Goal: Use online tool/utility: Use online tool/utility

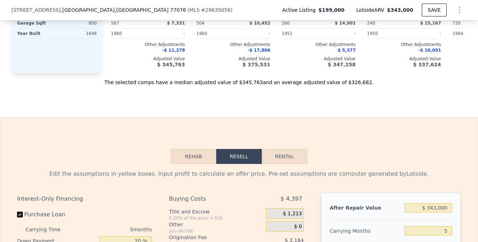
scroll to position [1029, 0]
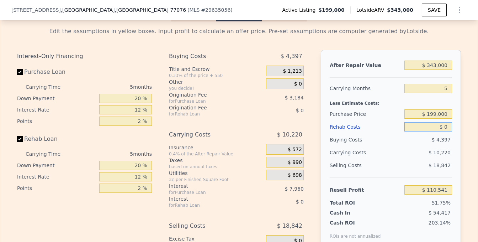
click at [445, 131] on input "$ 0" at bounding box center [428, 126] width 48 height 9
type input "$ 050"
type input "$ 110,490"
type input "$ 05"
type input "$ 110,536"
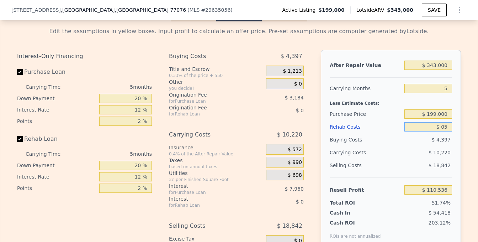
type input "$ 0"
type input "$ 110,541"
type input "$ 50"
type input "$ 110,490"
type input "$ 50,000"
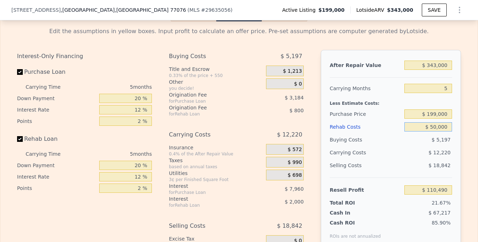
type input "$ 57,741"
type input "$ 50"
type input "$ 110,490"
type input "$ 5"
type input "$ 110,536"
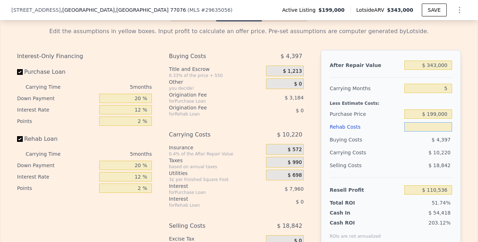
type input "$ 7"
type input "$ 110,534"
type input "$ 75"
type input "$ 110,460"
type input "$ 75,000"
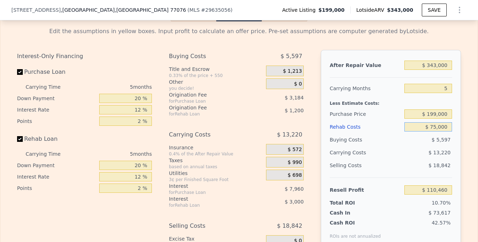
type input "$ 31,341"
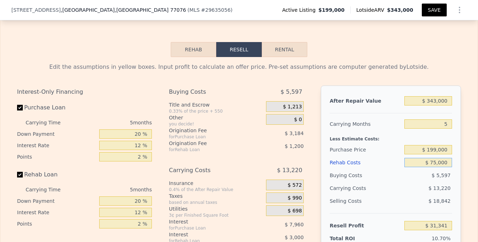
type input "$ 75,000"
